Goal: Task Accomplishment & Management: Use online tool/utility

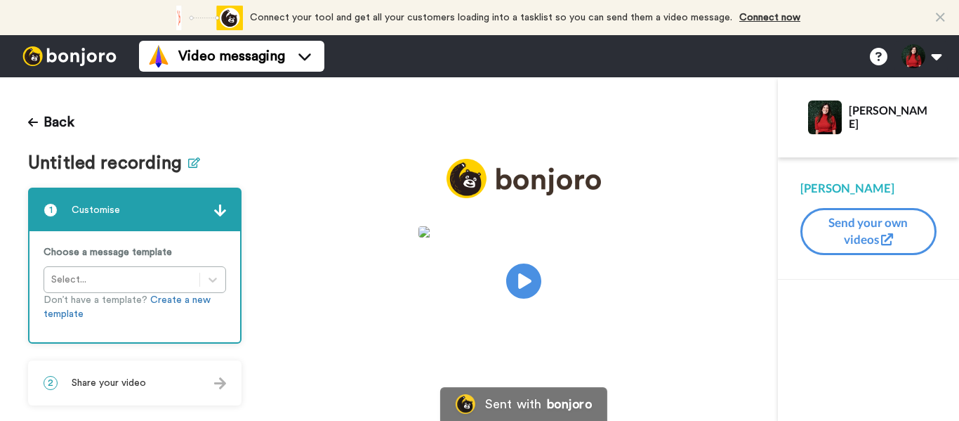
click at [194, 164] on icon at bounding box center [194, 162] width 12 height 11
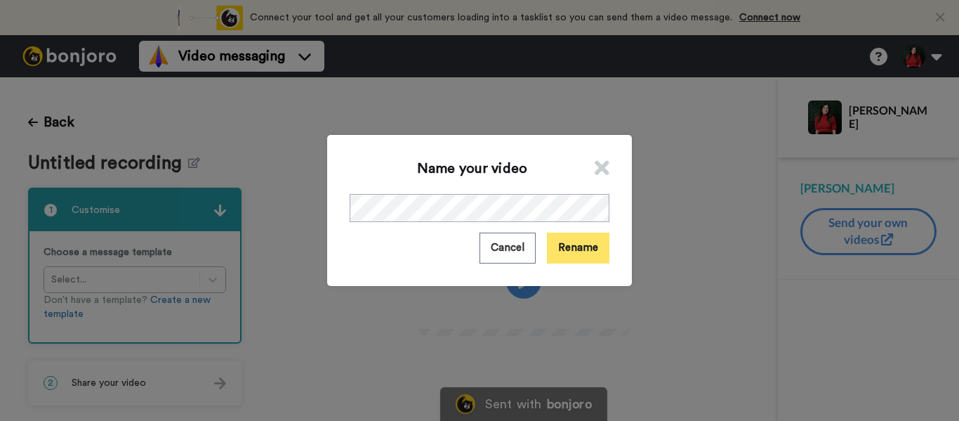
click at [576, 259] on button "Rename" at bounding box center [578, 247] width 62 height 30
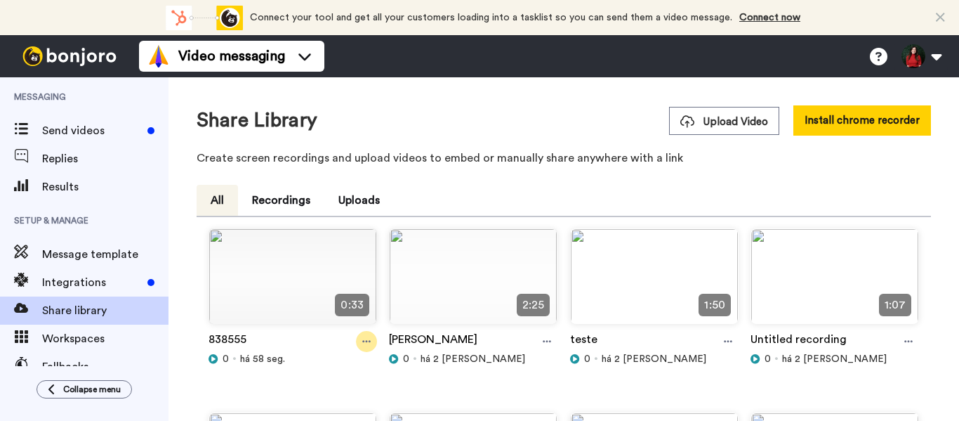
click at [365, 342] on icon at bounding box center [366, 342] width 8 height 2
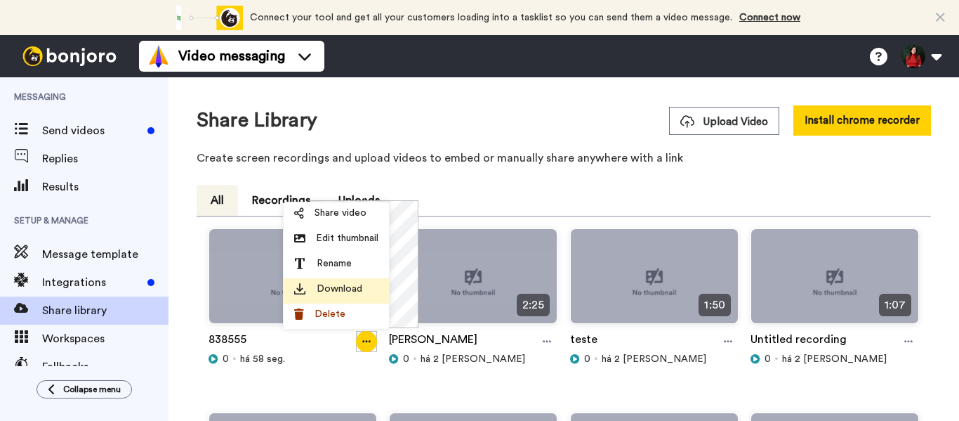
click at [338, 285] on span "Download" at bounding box center [340, 289] width 46 height 14
